Goal: Navigation & Orientation: Find specific page/section

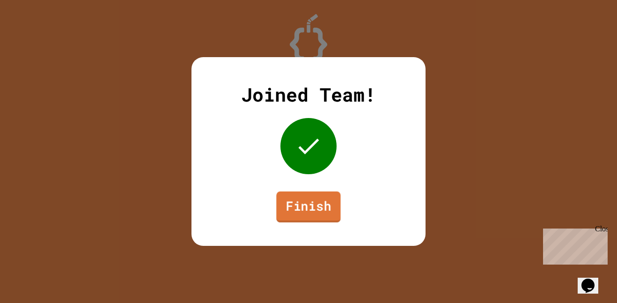
click at [320, 196] on link "Finish" at bounding box center [308, 207] width 64 height 31
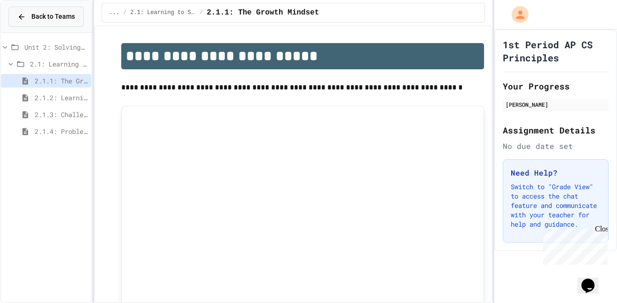
click at [65, 16] on span "Back to Teams" at bounding box center [53, 17] width 44 height 10
